Goal: Task Accomplishment & Management: Manage account settings

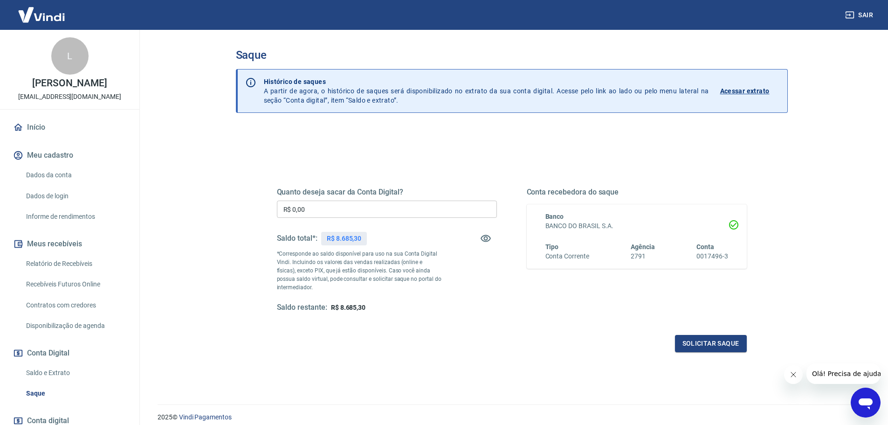
click at [407, 206] on input "R$ 0,00" at bounding box center [387, 208] width 220 height 17
type input "R$ 8.685,30"
click at [704, 345] on button "Solicitar saque" at bounding box center [711, 343] width 72 height 17
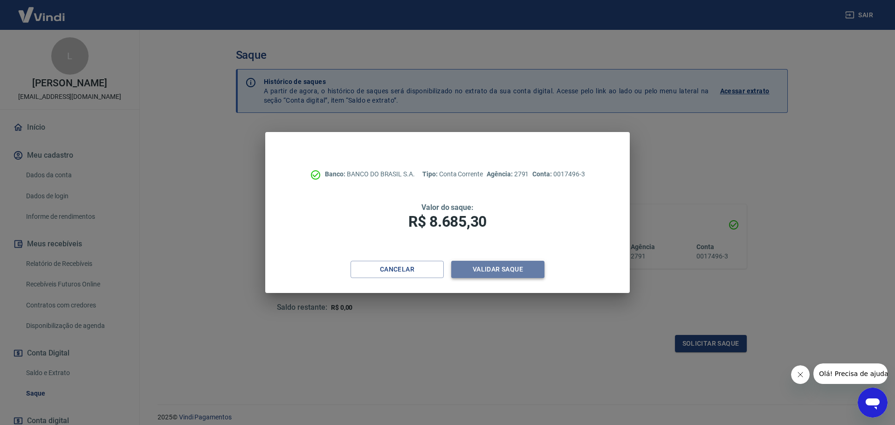
click at [505, 265] on button "Validar saque" at bounding box center [497, 269] width 93 height 17
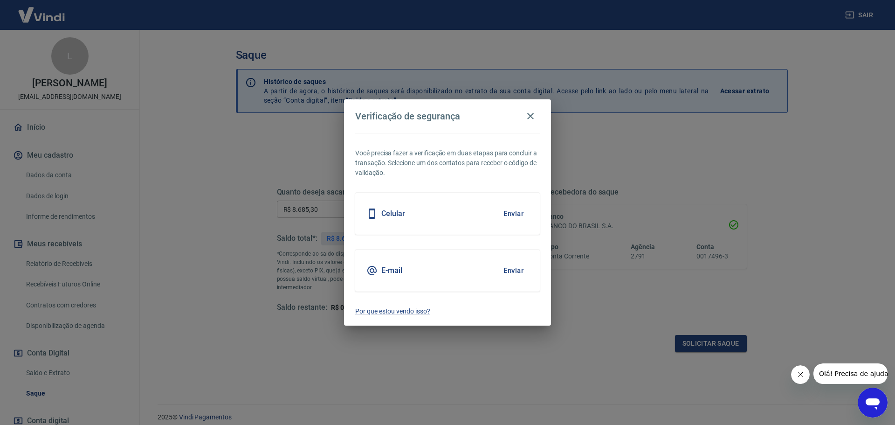
click at [518, 212] on button "Enviar" at bounding box center [513, 214] width 30 height 20
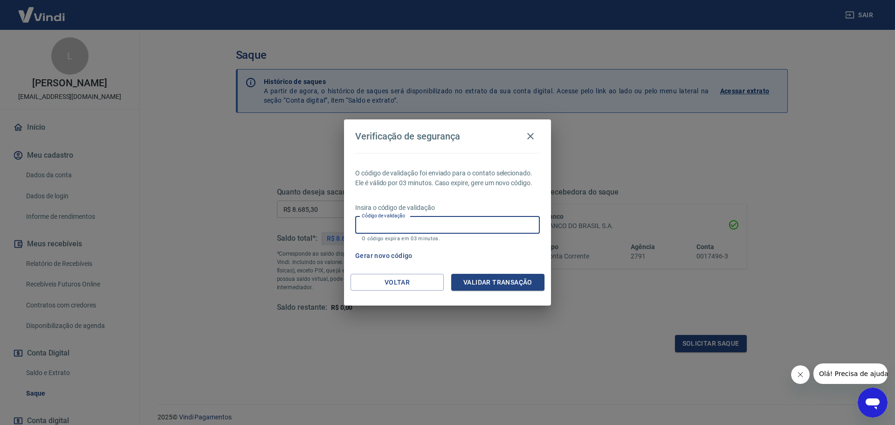
click at [508, 223] on input "Código de validação" at bounding box center [447, 224] width 185 height 17
type input "570916"
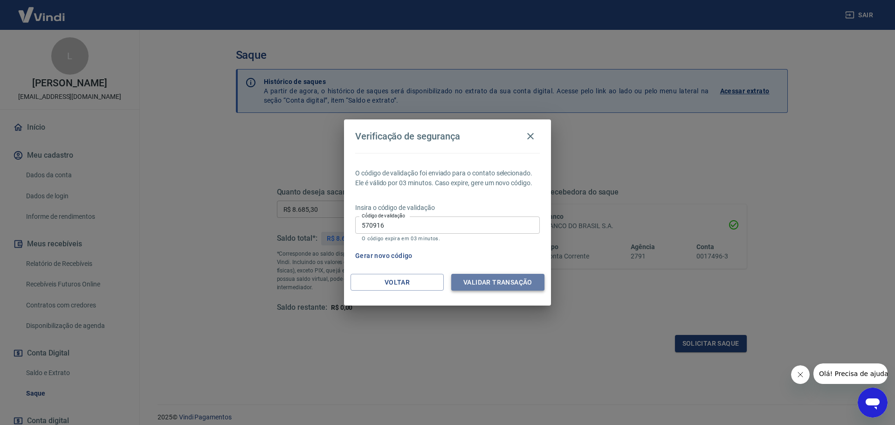
click at [497, 284] on button "Validar transação" at bounding box center [497, 282] width 93 height 17
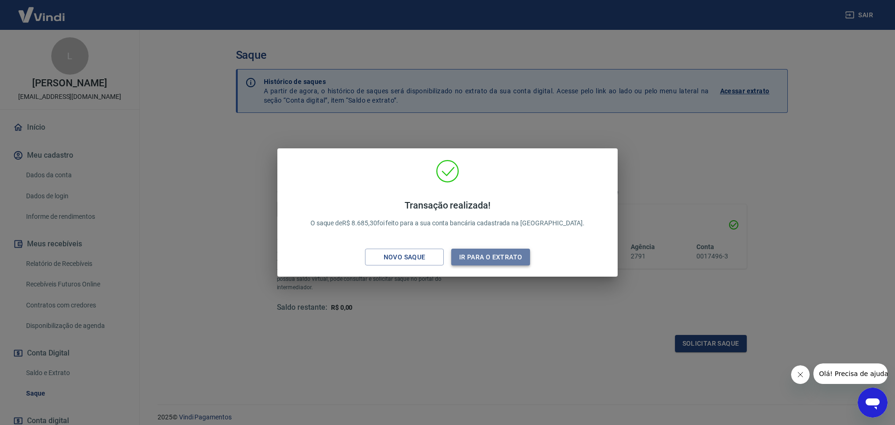
click at [504, 256] on button "Ir para o extrato" at bounding box center [490, 257] width 79 height 17
